Goal: Information Seeking & Learning: Learn about a topic

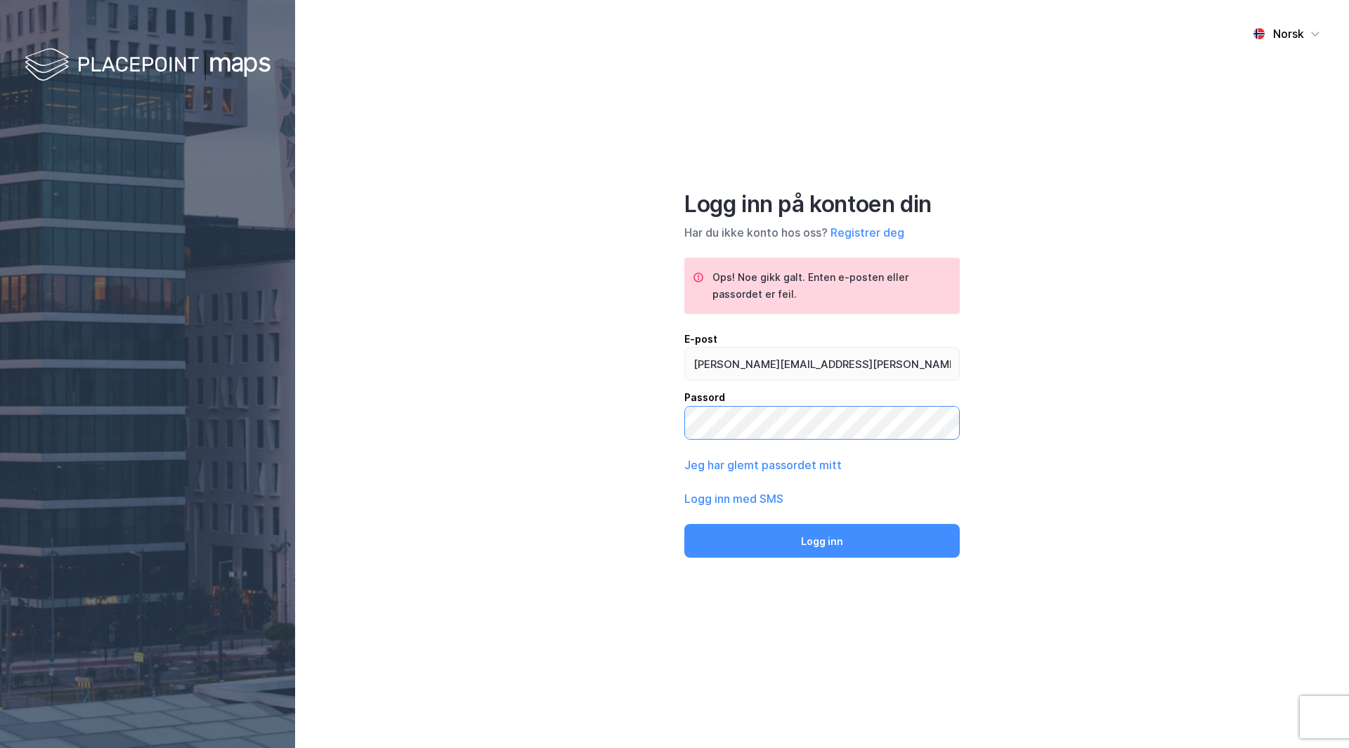
click at [685, 524] on button "Logg inn" at bounding box center [823, 541] width 276 height 34
click at [717, 540] on button "Logg inn" at bounding box center [823, 541] width 276 height 34
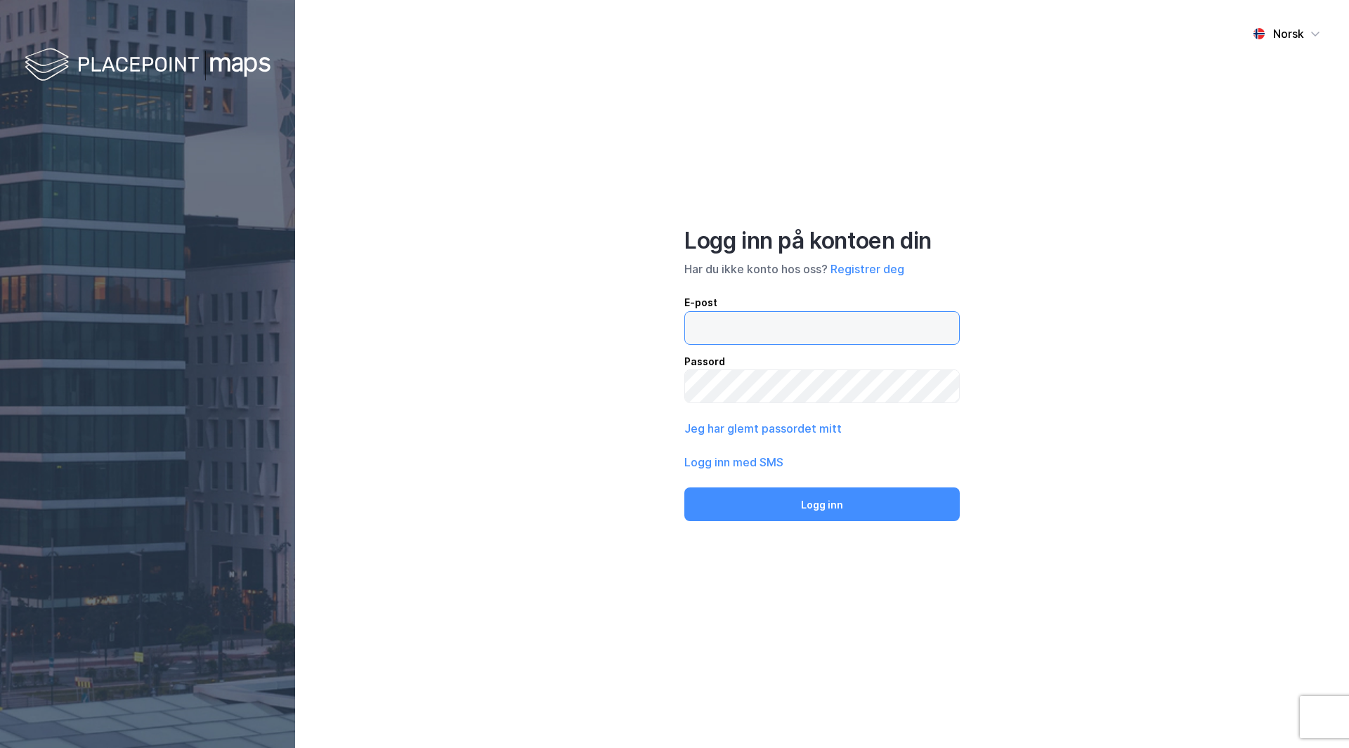
type input "[PERSON_NAME][EMAIL_ADDRESS][DOMAIN_NAME]"
click at [685, 488] on button "Logg inn" at bounding box center [823, 505] width 276 height 34
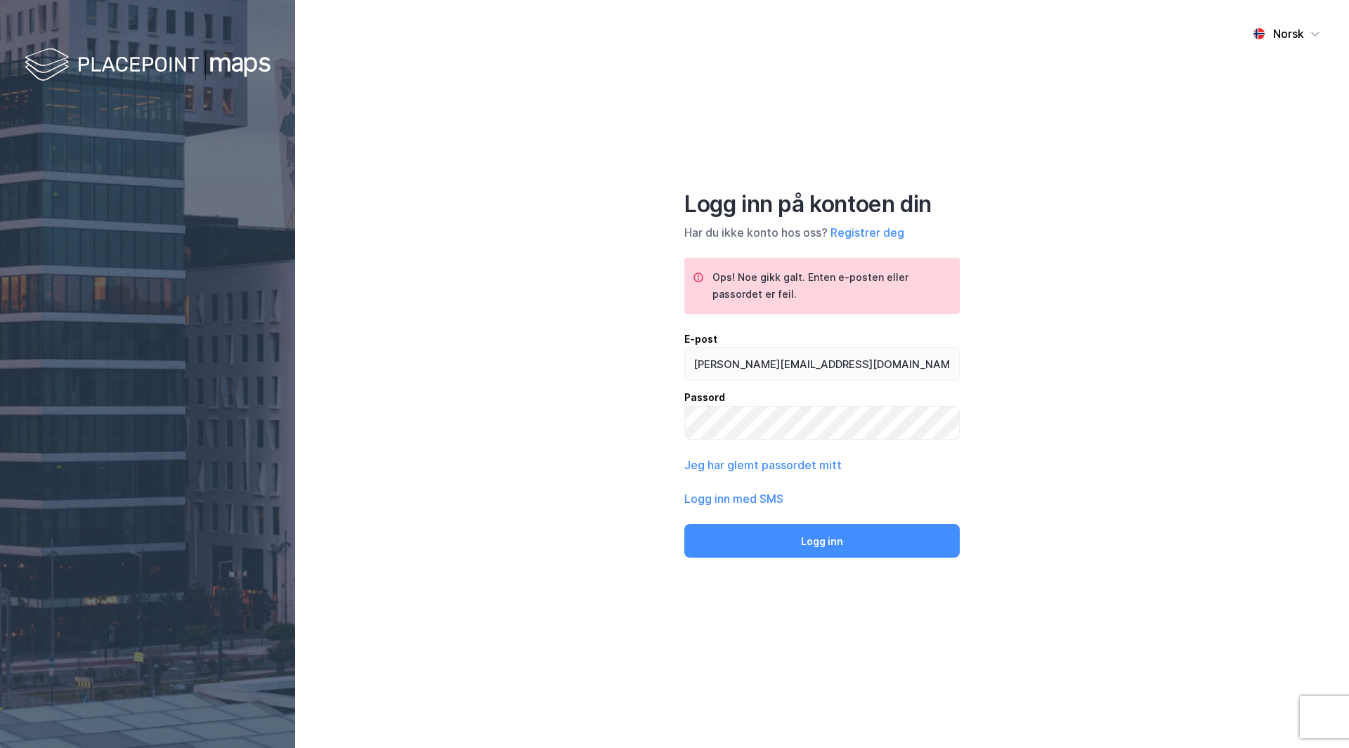
click at [1080, 223] on div "Norsk Logg inn på kontoen din Har du ikke konto hos oss? Registrer deg Ops! Noe…" at bounding box center [822, 374] width 1054 height 748
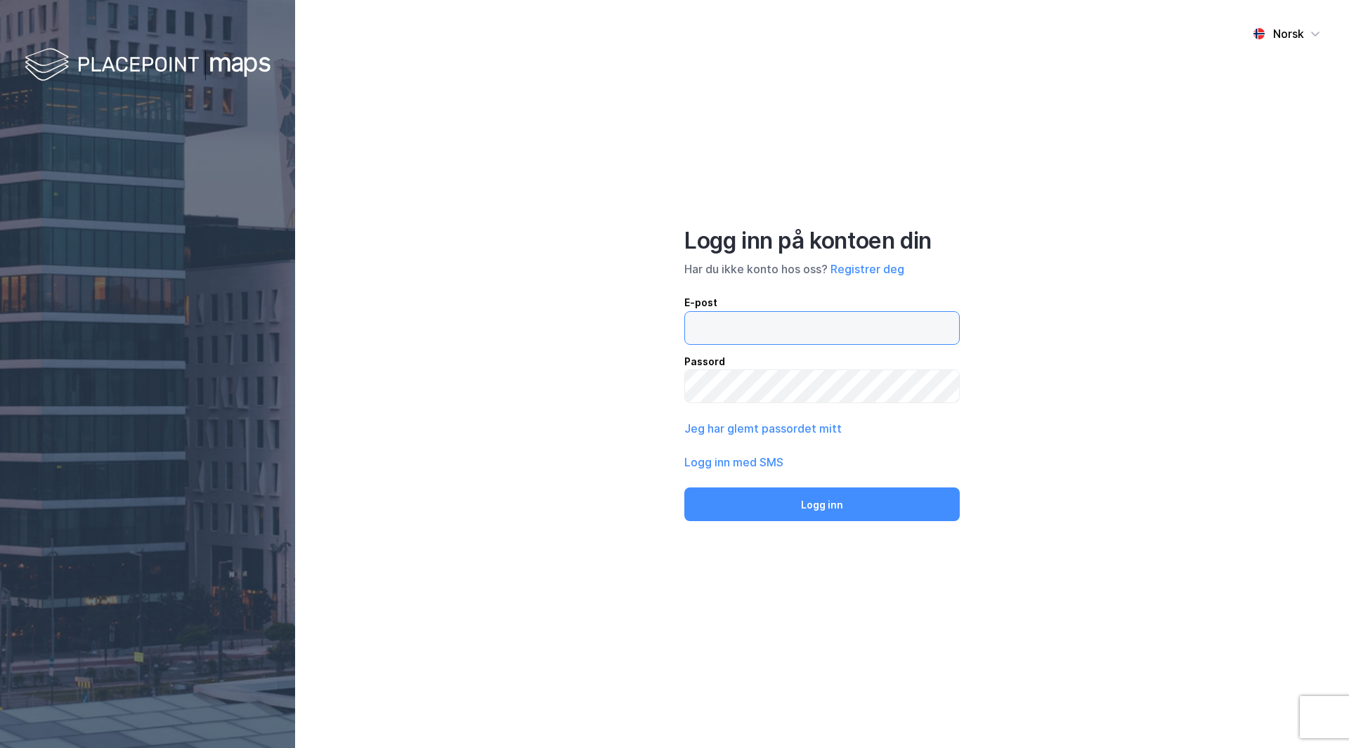
type input "[PERSON_NAME][EMAIL_ADDRESS][DOMAIN_NAME]"
click at [685, 488] on button "Logg inn" at bounding box center [823, 505] width 276 height 34
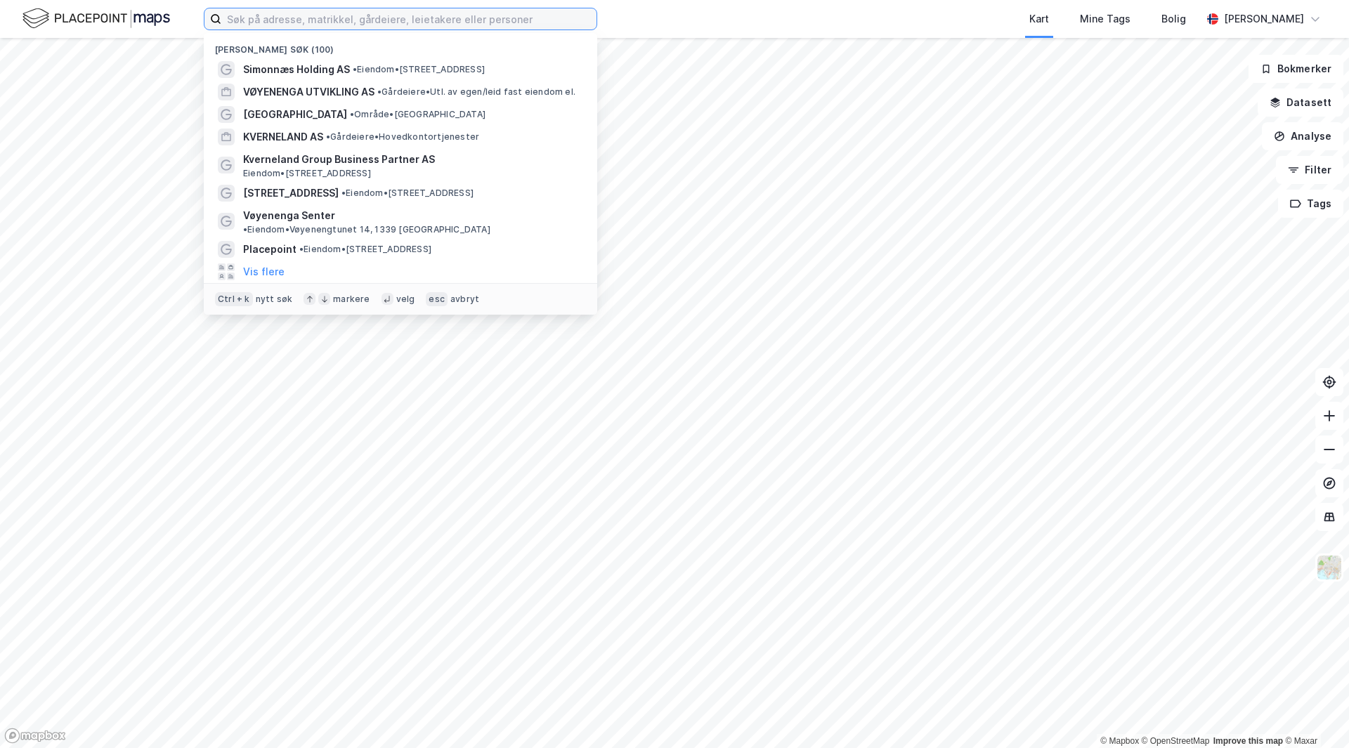
click at [337, 20] on input at bounding box center [408, 18] width 375 height 21
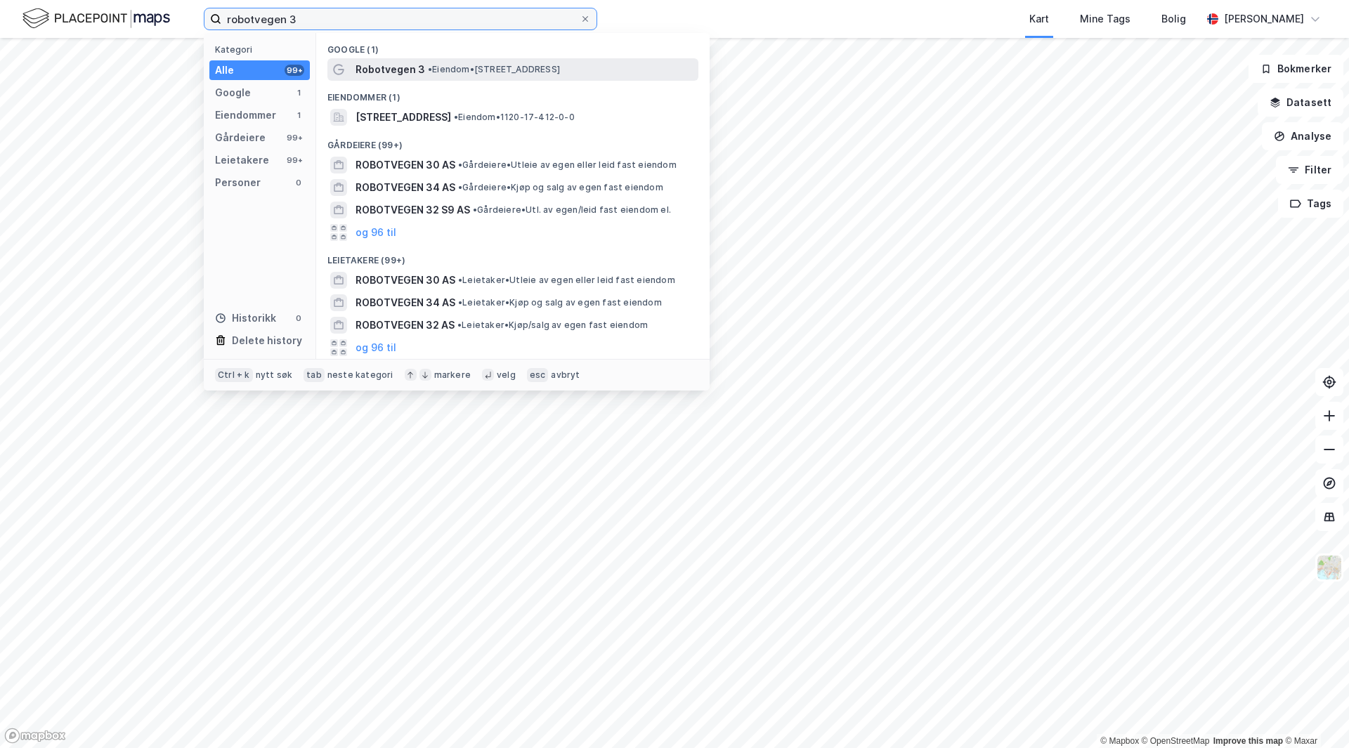
type input "robotvegen 3"
click at [446, 70] on span "• Eiendom • [STREET_ADDRESS]" at bounding box center [494, 69] width 132 height 11
